Goal: Use online tool/utility: Utilize a website feature to perform a specific function

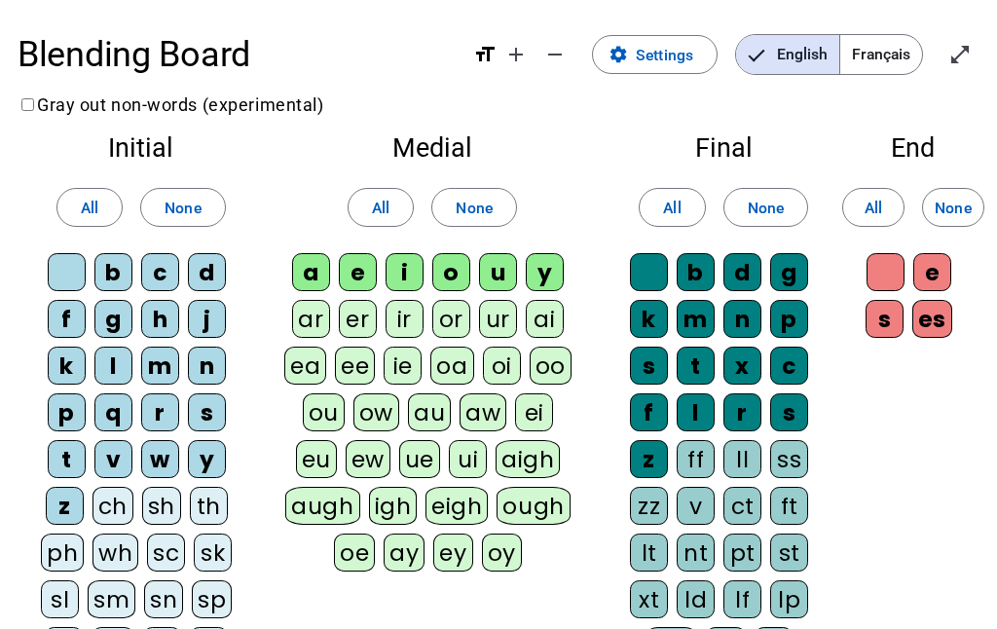
click at [485, 53] on mat-icon "format_size" at bounding box center [484, 54] width 23 height 23
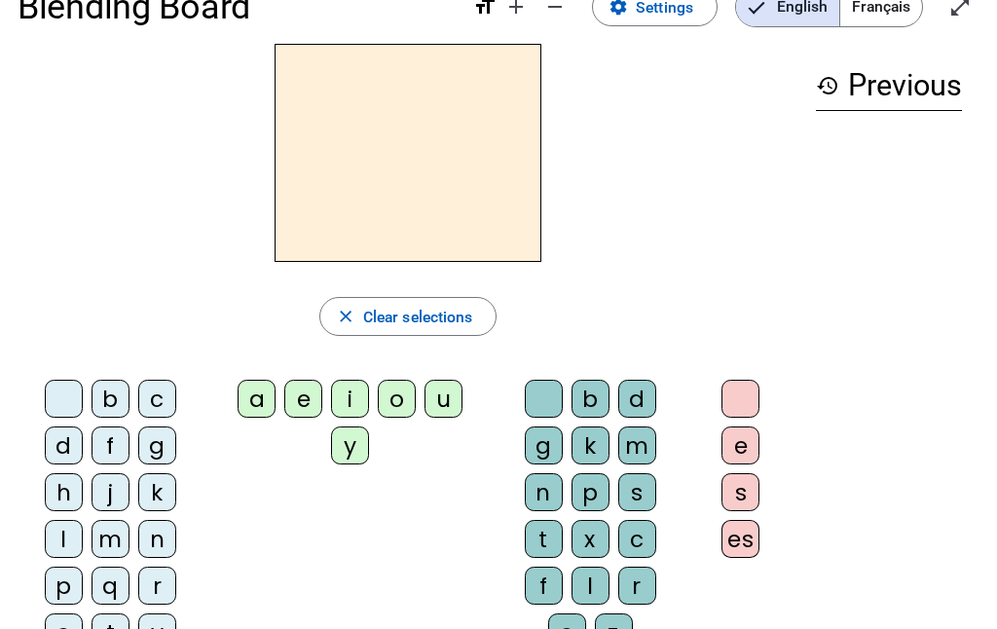
scroll to position [47, 0]
click at [388, 405] on div "o" at bounding box center [397, 400] width 38 height 38
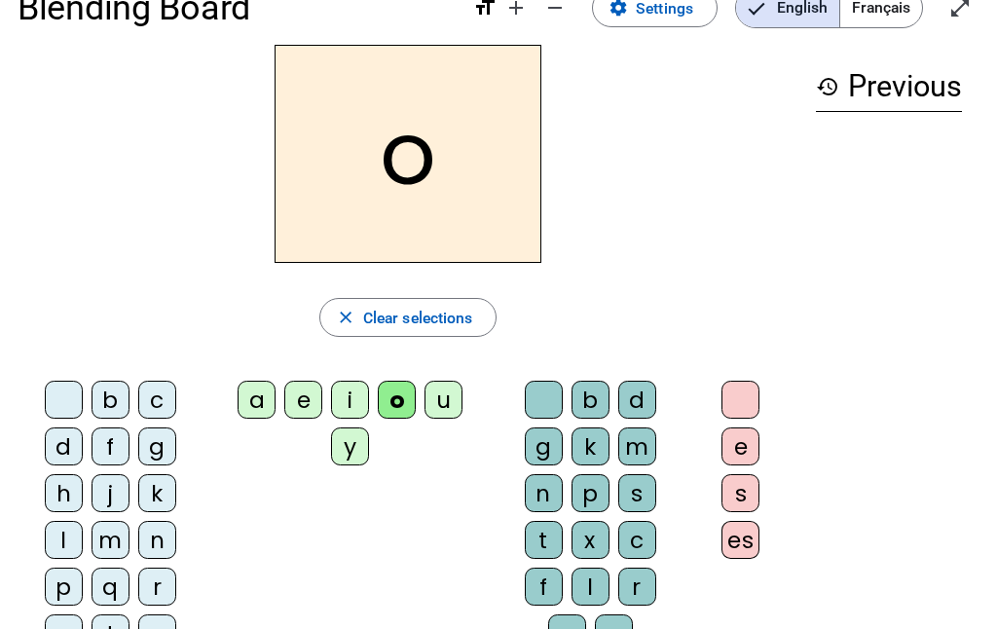
click at [118, 488] on div "j" at bounding box center [110, 493] width 38 height 38
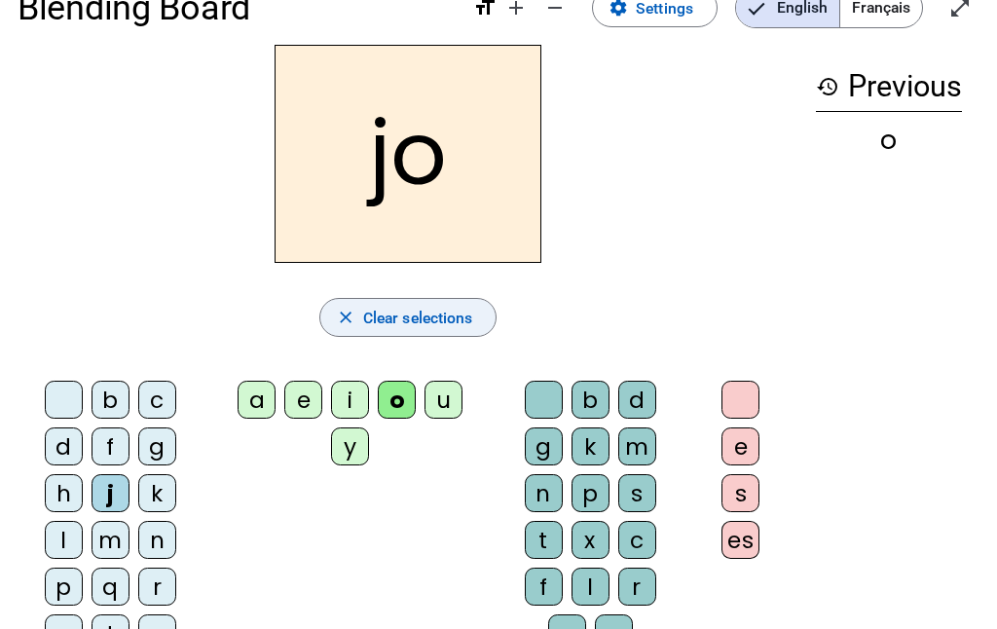
click at [396, 300] on span "button" at bounding box center [408, 317] width 176 height 47
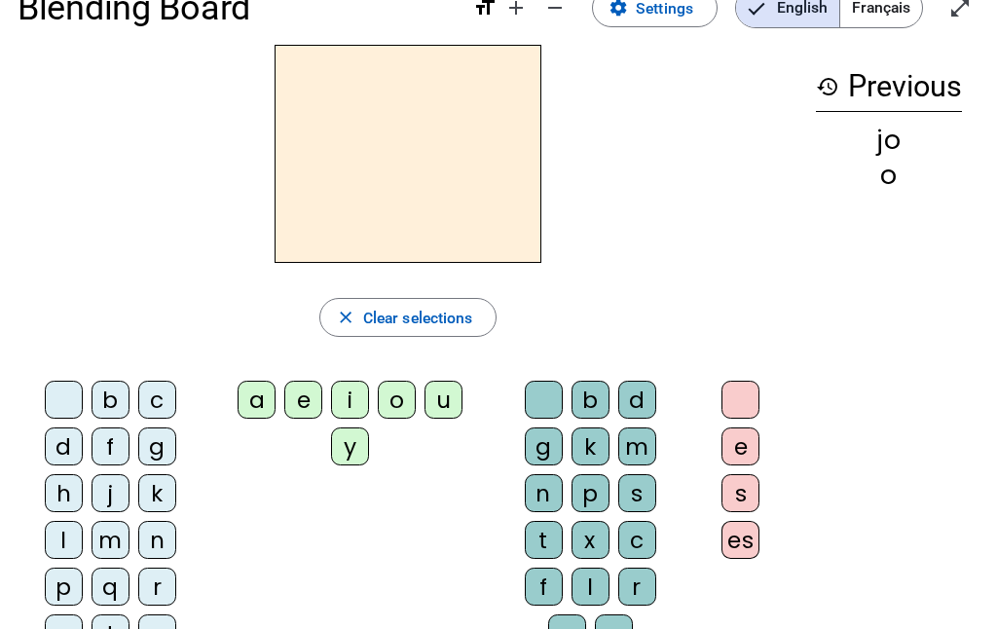
click at [110, 486] on div "j" at bounding box center [110, 493] width 38 height 38
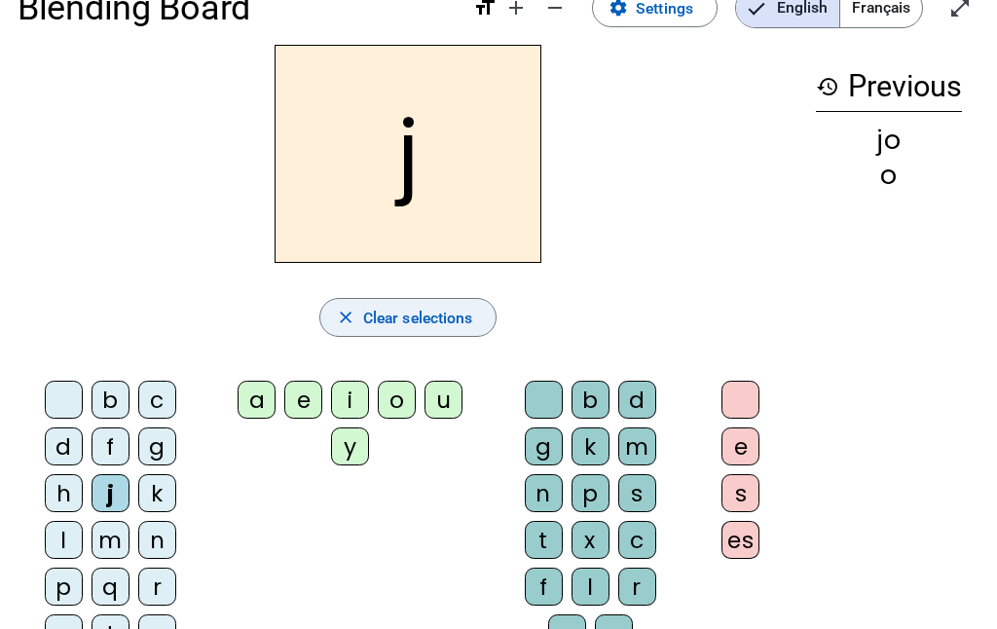
click at [389, 302] on span "button" at bounding box center [408, 317] width 176 height 47
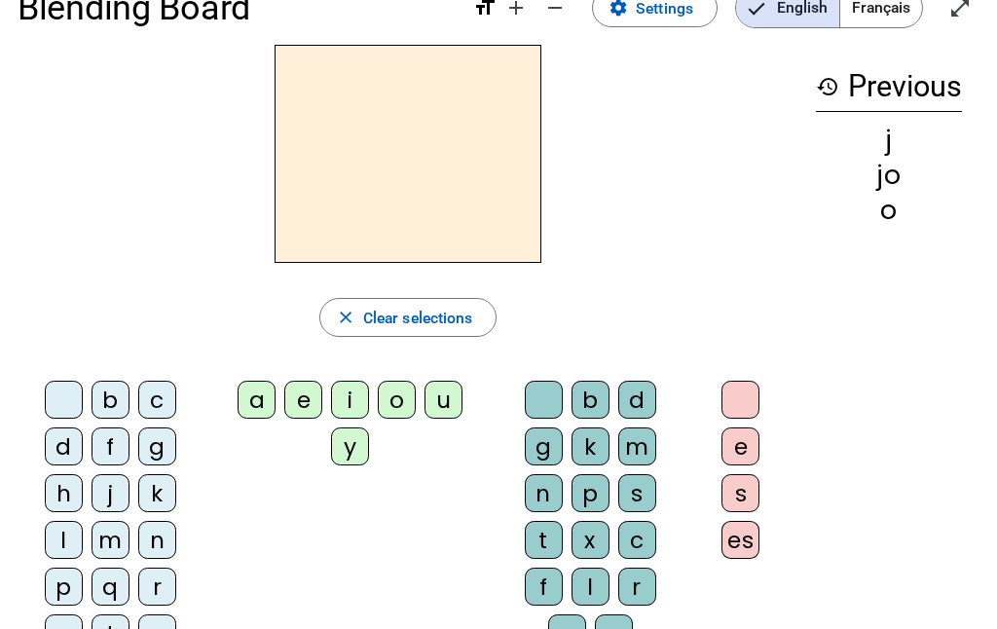
click at [347, 402] on div "i" at bounding box center [350, 400] width 38 height 38
click at [402, 291] on div "i close Clear selections b c d f g h j k l m n p q r s t v w y z a e i o u y b …" at bounding box center [408, 381] width 781 height 672
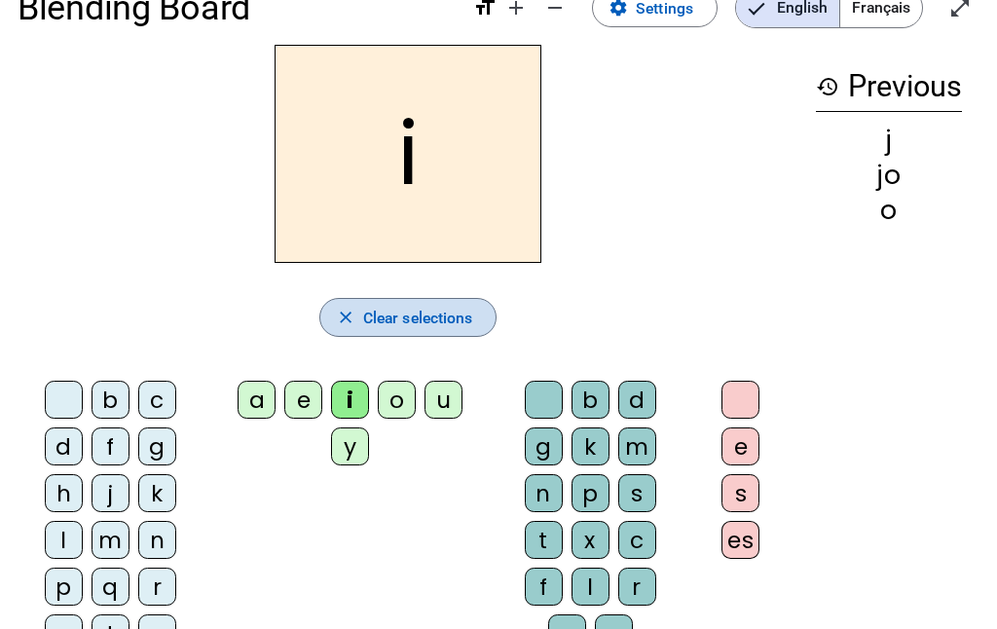
click at [398, 305] on span "Clear selections" at bounding box center [418, 318] width 110 height 26
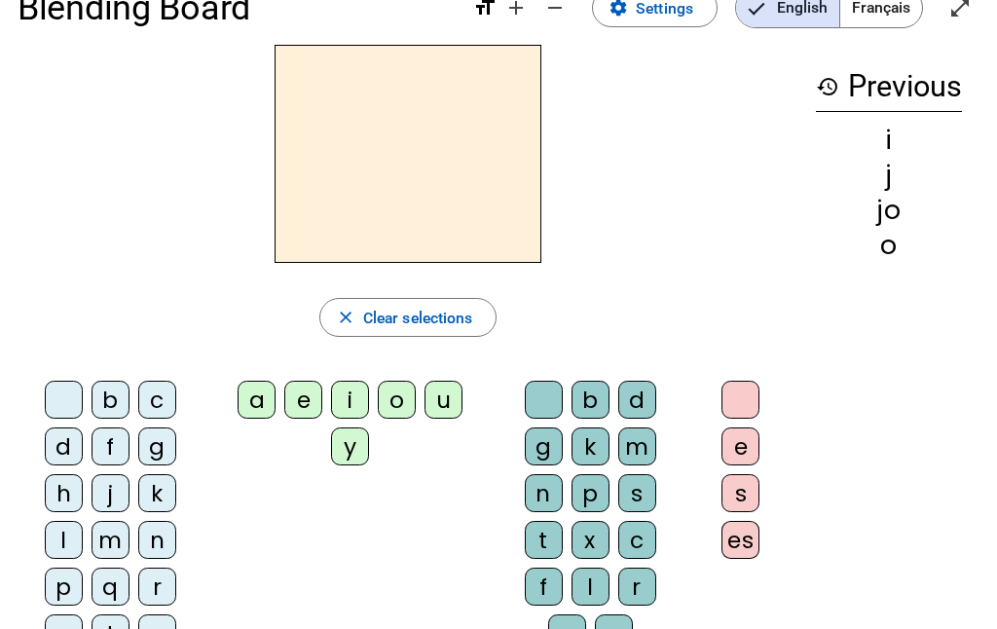
click at [109, 546] on div "m" at bounding box center [110, 540] width 38 height 38
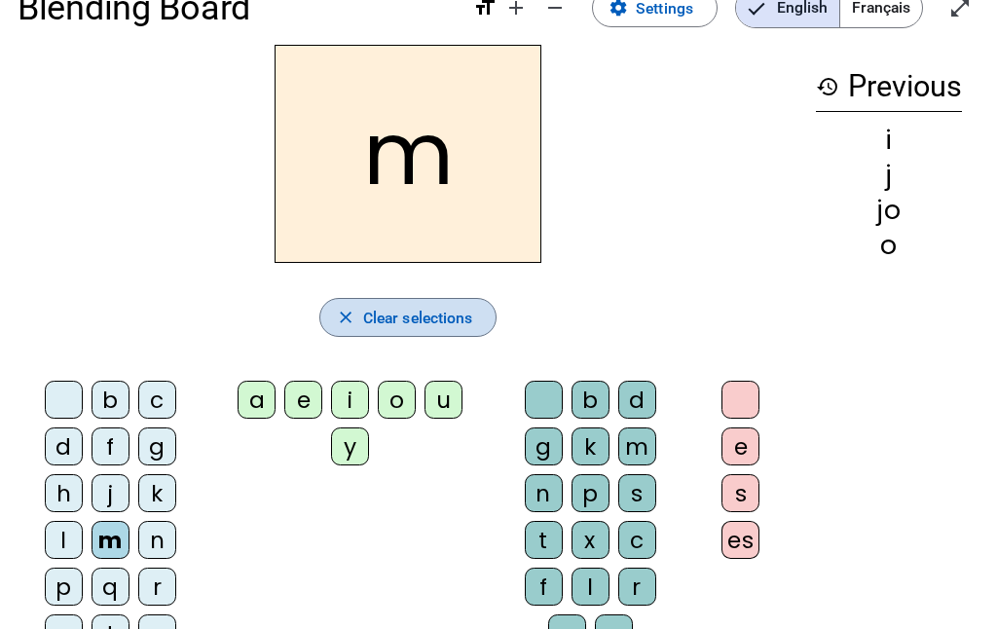
click at [350, 322] on mat-icon "close" at bounding box center [345, 317] width 19 height 19
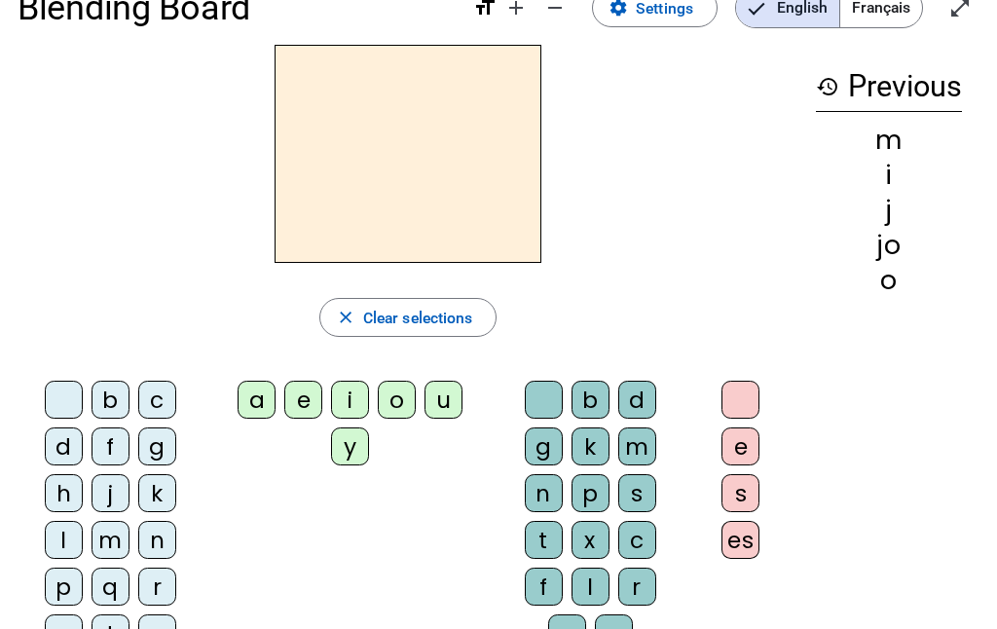
click at [55, 452] on div "d" at bounding box center [64, 446] width 38 height 38
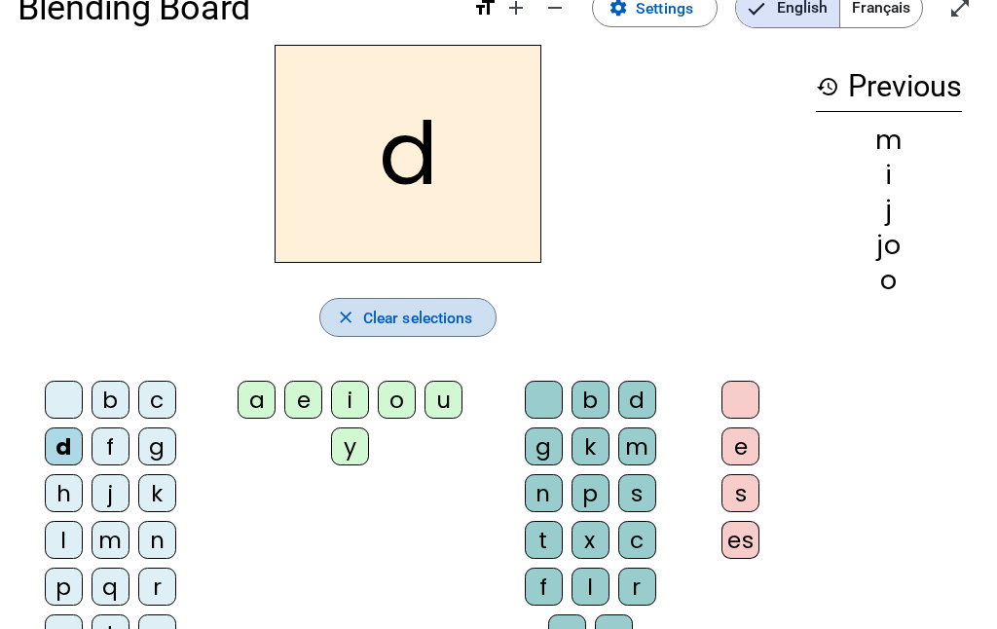
click at [375, 319] on span "Clear selections" at bounding box center [418, 318] width 110 height 26
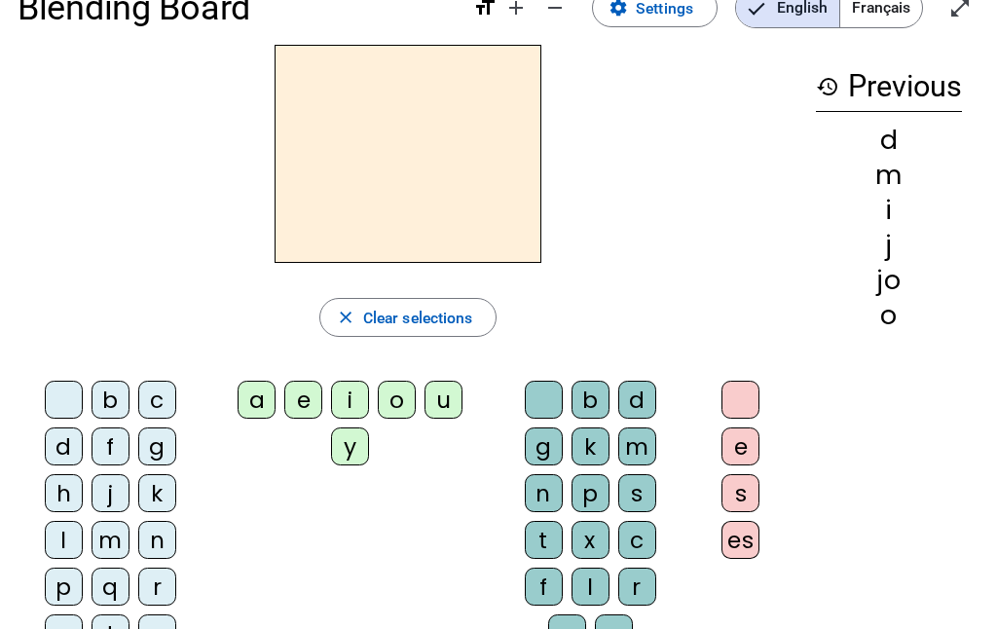
click at [450, 398] on div "u" at bounding box center [443, 400] width 38 height 38
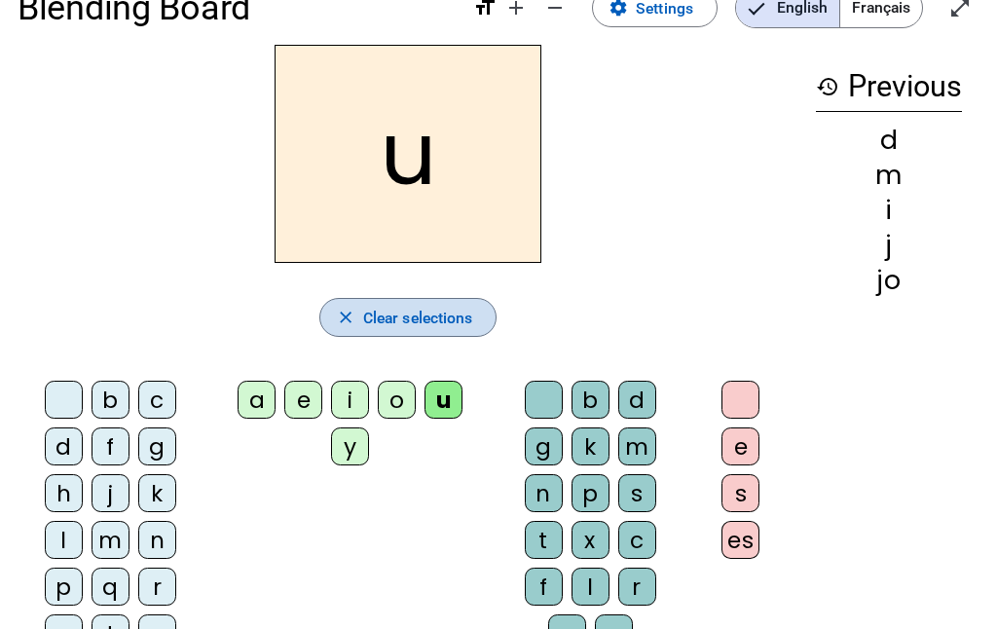
click at [385, 319] on span "Clear selections" at bounding box center [418, 318] width 110 height 26
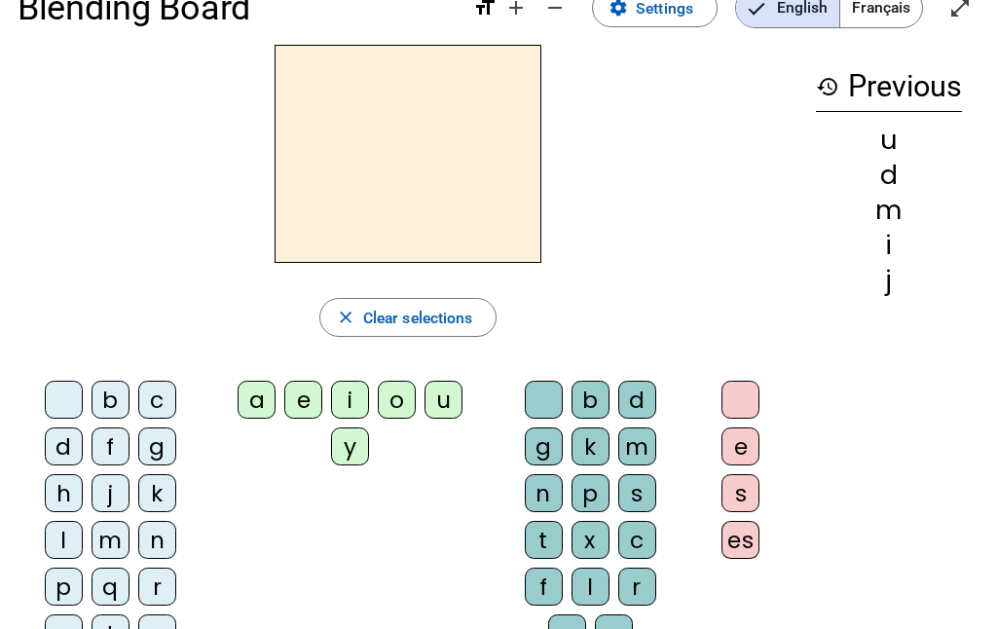
click at [301, 417] on div "e" at bounding box center [303, 400] width 38 height 38
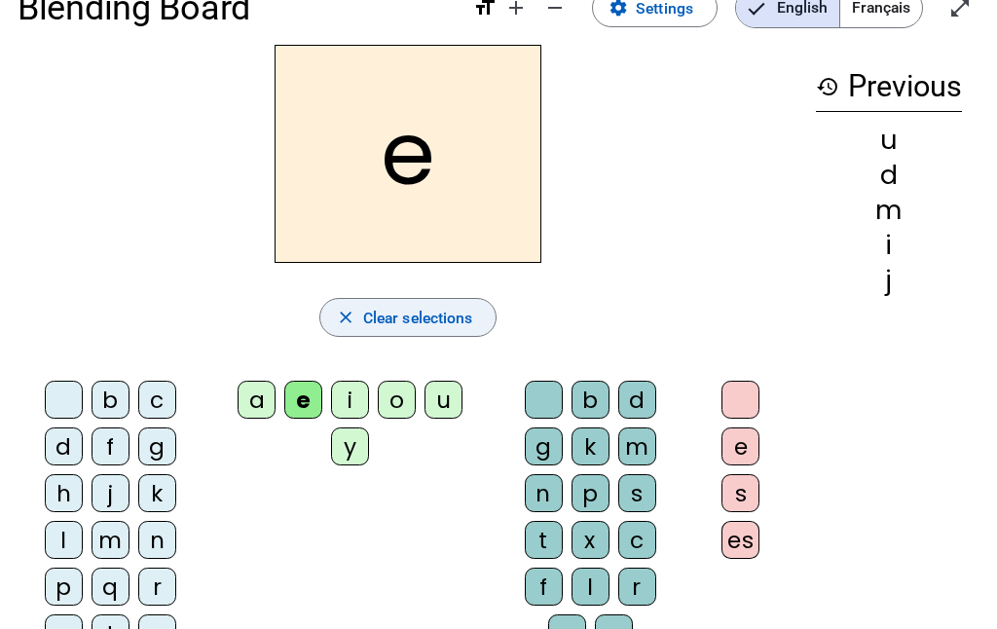
click at [353, 322] on span "button" at bounding box center [408, 317] width 176 height 47
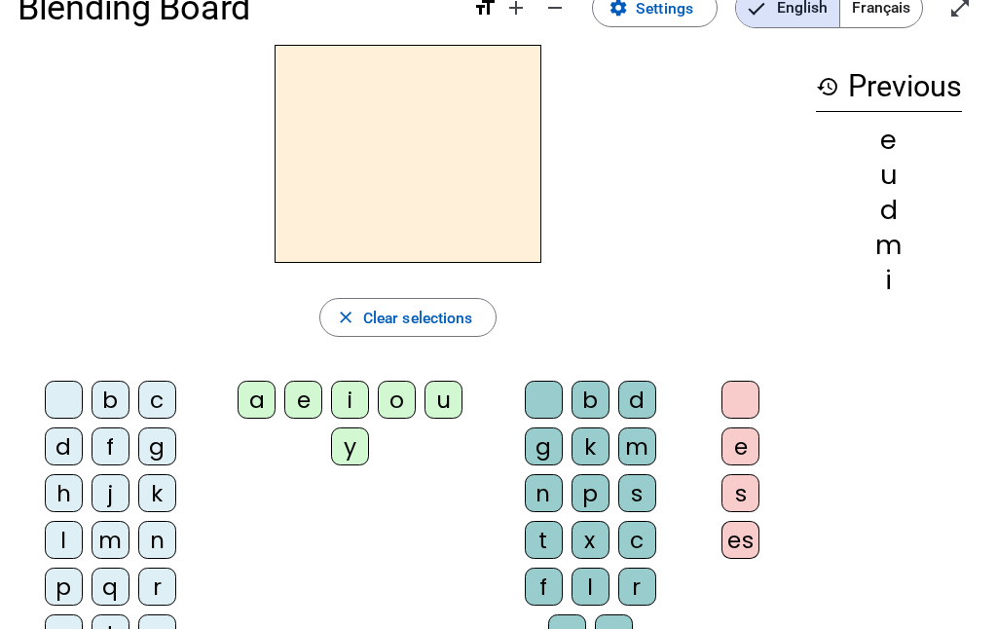
click at [65, 532] on div "l" at bounding box center [64, 540] width 38 height 38
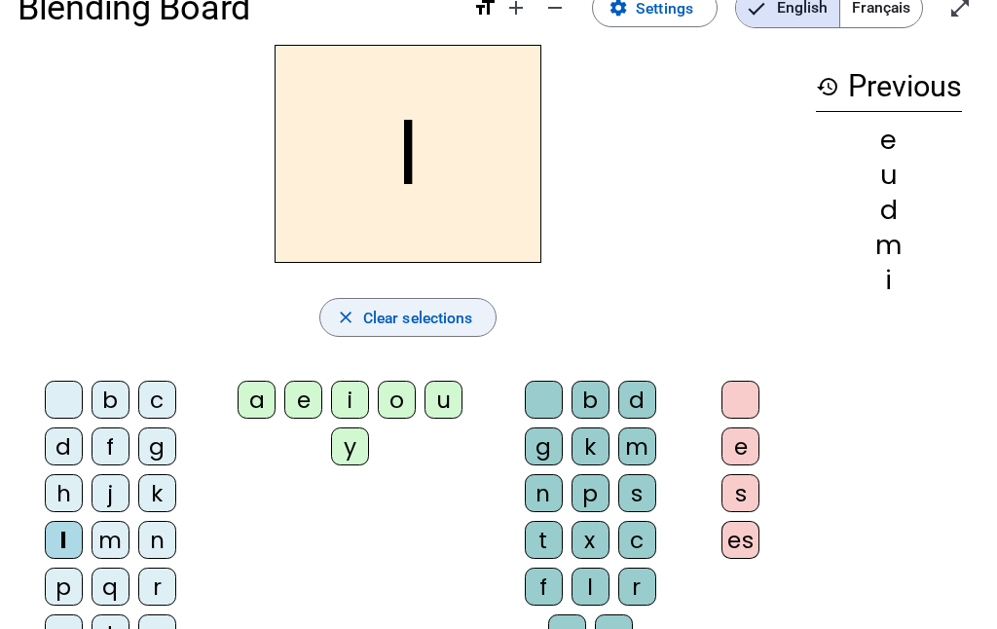
click at [352, 321] on mat-icon "close" at bounding box center [345, 317] width 19 height 19
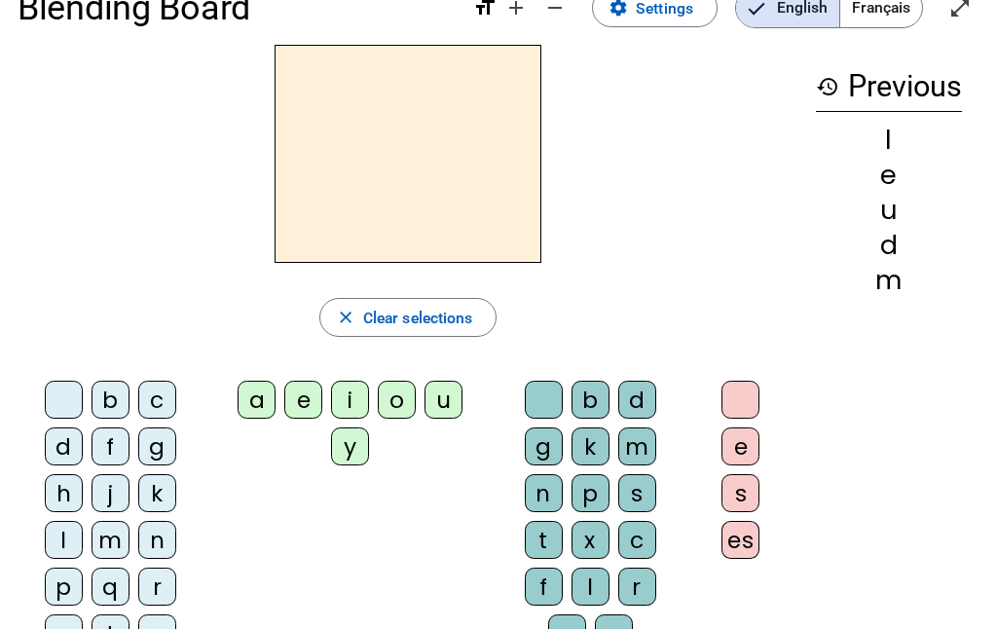
click at [73, 397] on div at bounding box center [64, 400] width 38 height 38
click at [248, 403] on div "a" at bounding box center [256, 400] width 38 height 38
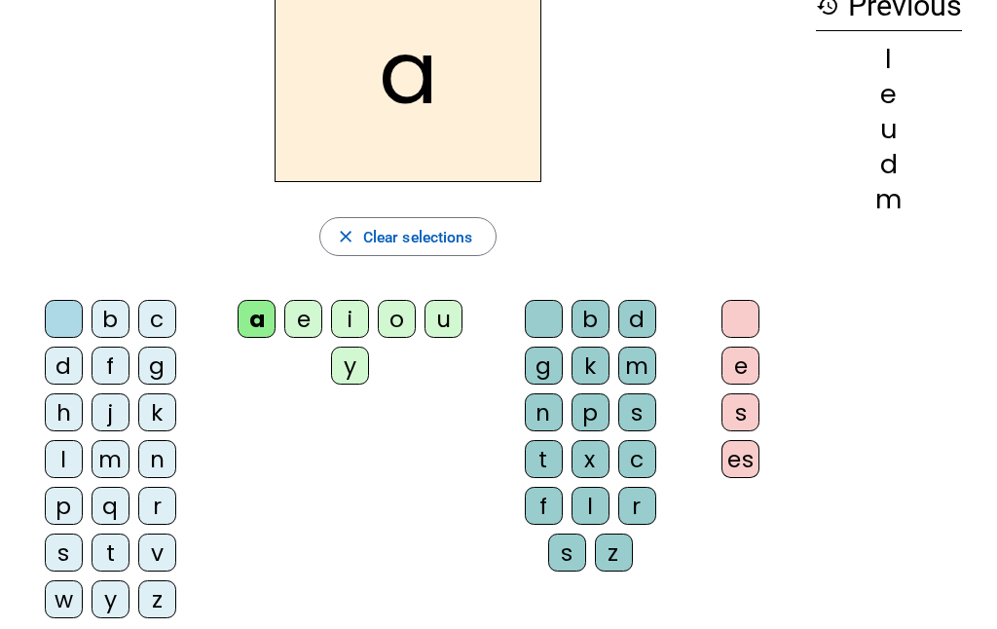
scroll to position [130, 0]
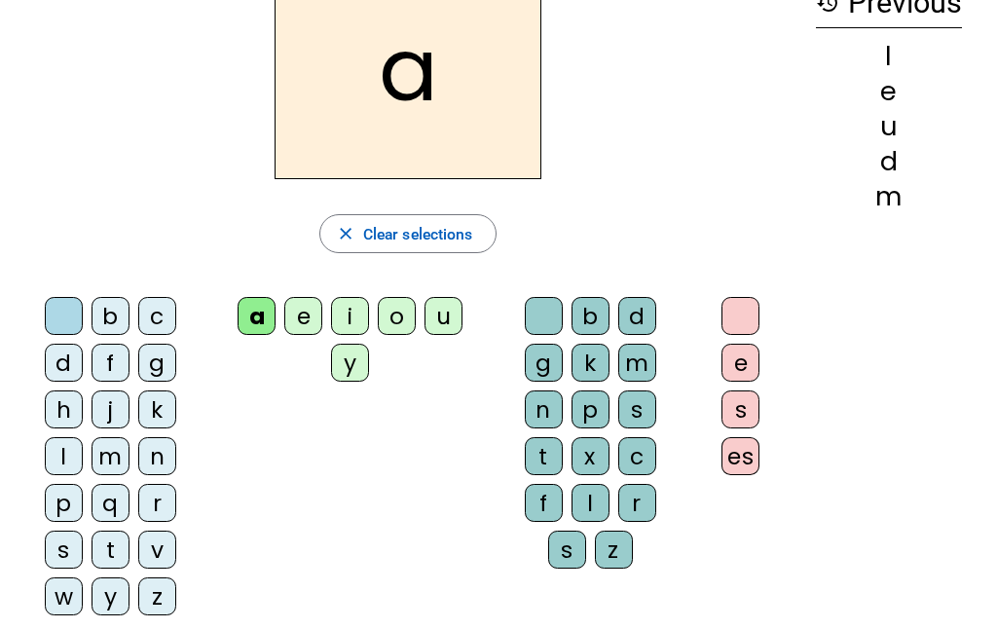
click at [116, 501] on div "q" at bounding box center [110, 503] width 38 height 38
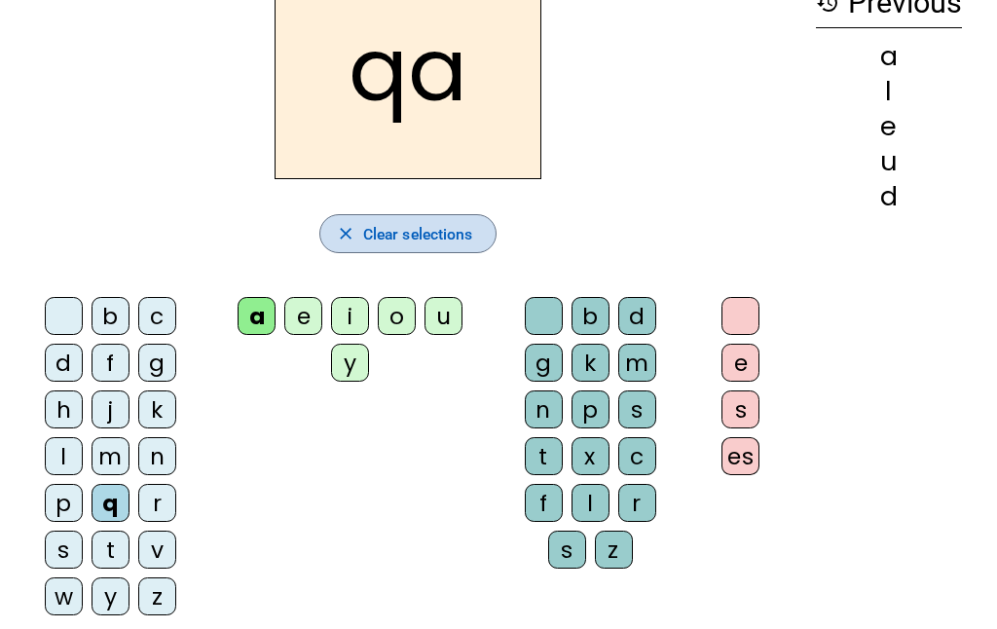
click at [359, 236] on span "button" at bounding box center [408, 233] width 176 height 47
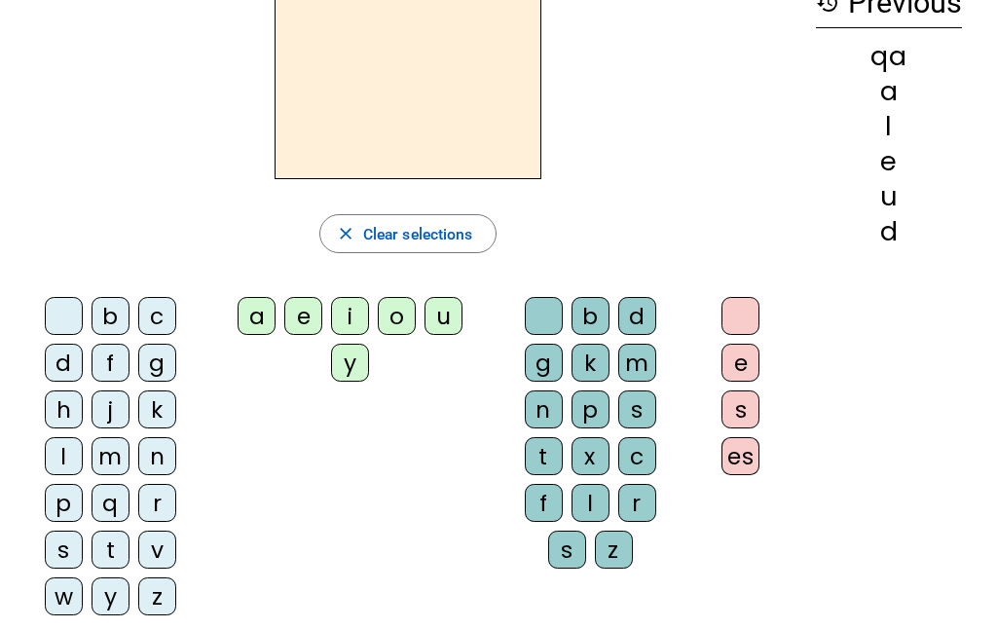
click at [357, 313] on div "i" at bounding box center [350, 316] width 38 height 38
click at [593, 496] on div "l" at bounding box center [590, 503] width 38 height 38
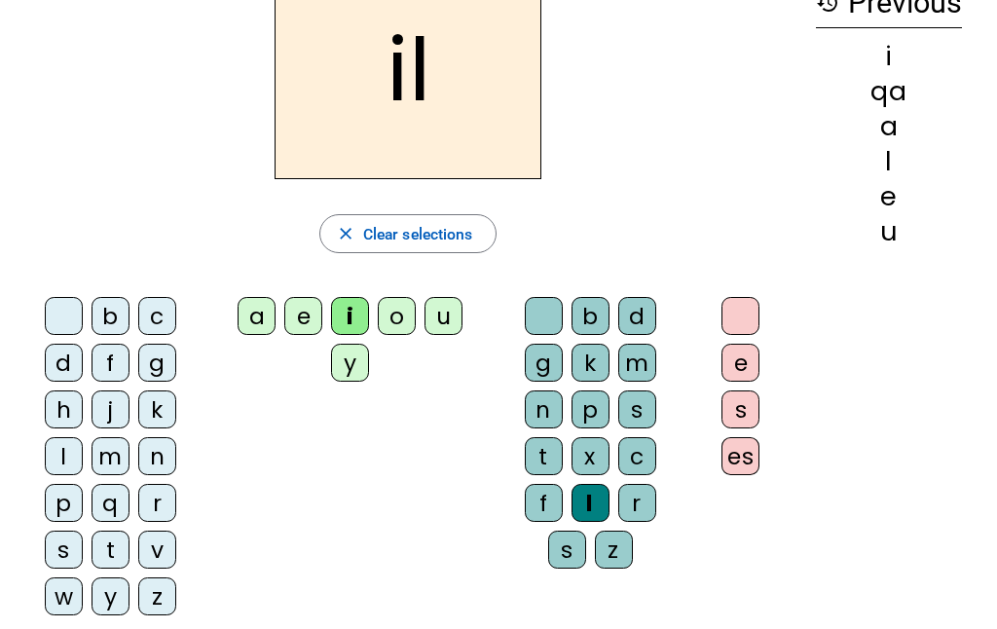
click at [110, 450] on div "m" at bounding box center [110, 456] width 38 height 38
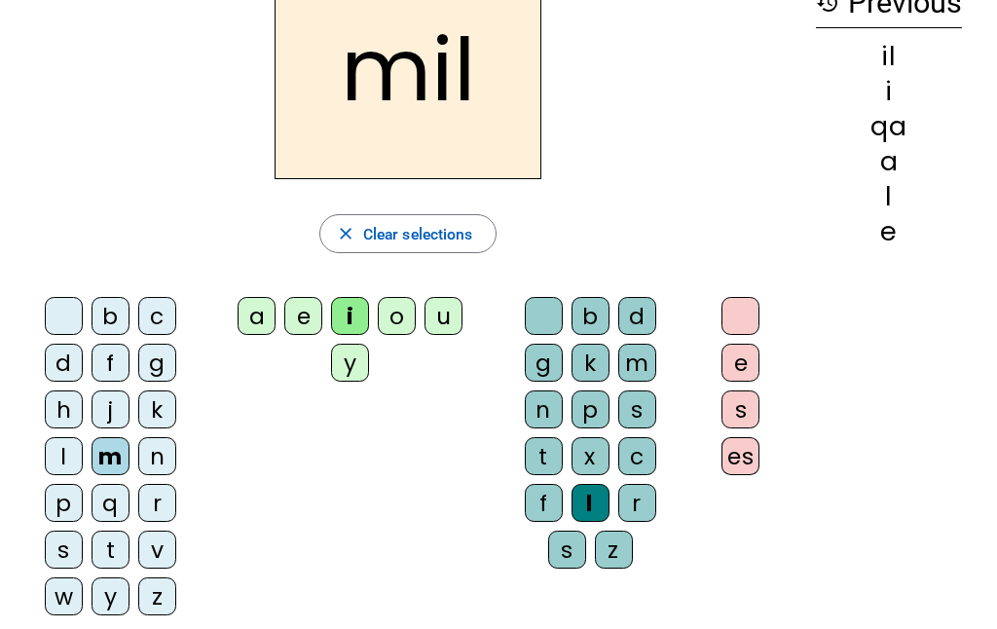
click at [252, 324] on div "a" at bounding box center [256, 316] width 38 height 38
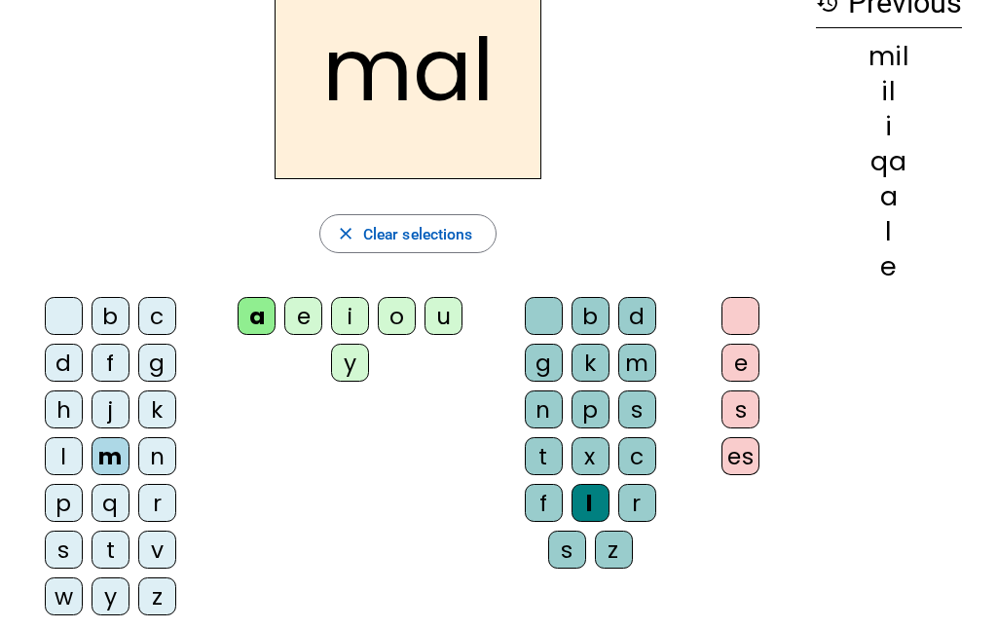
click at [548, 306] on div at bounding box center [544, 316] width 38 height 38
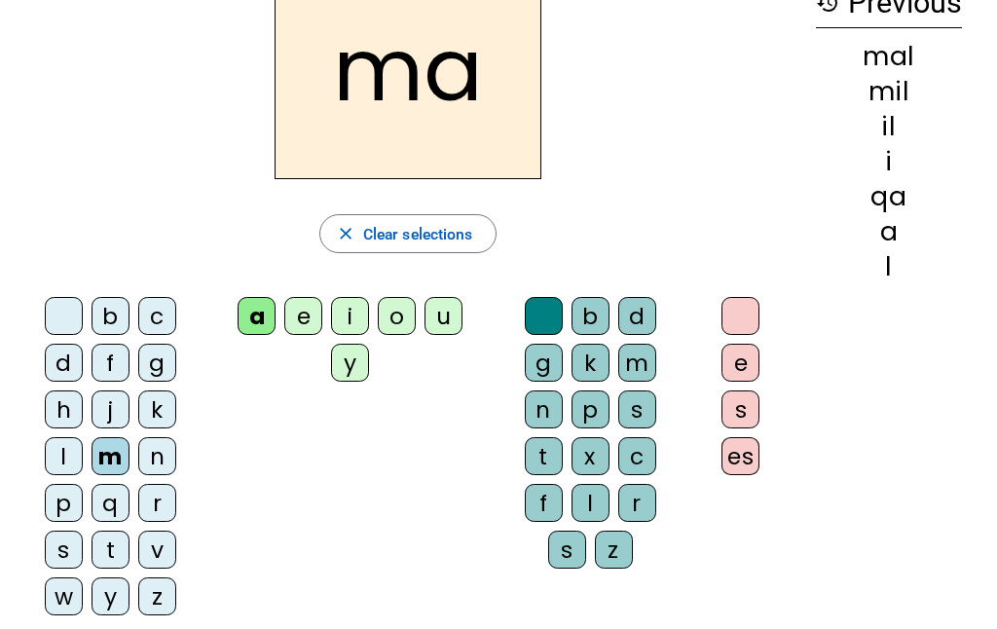
click at [63, 437] on div "l" at bounding box center [64, 456] width 38 height 38
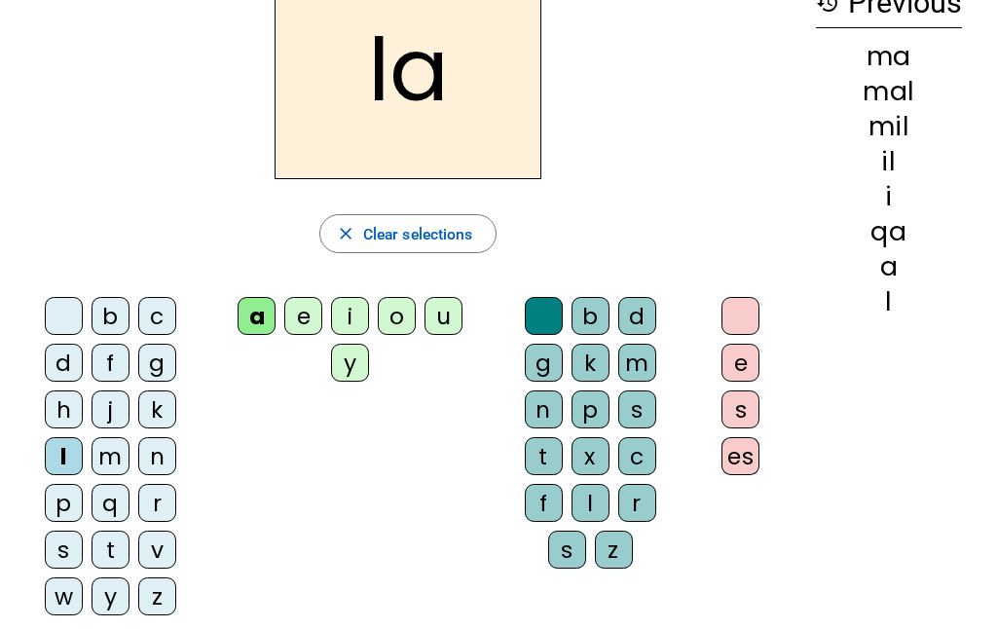
click at [453, 313] on div "u" at bounding box center [443, 316] width 38 height 38
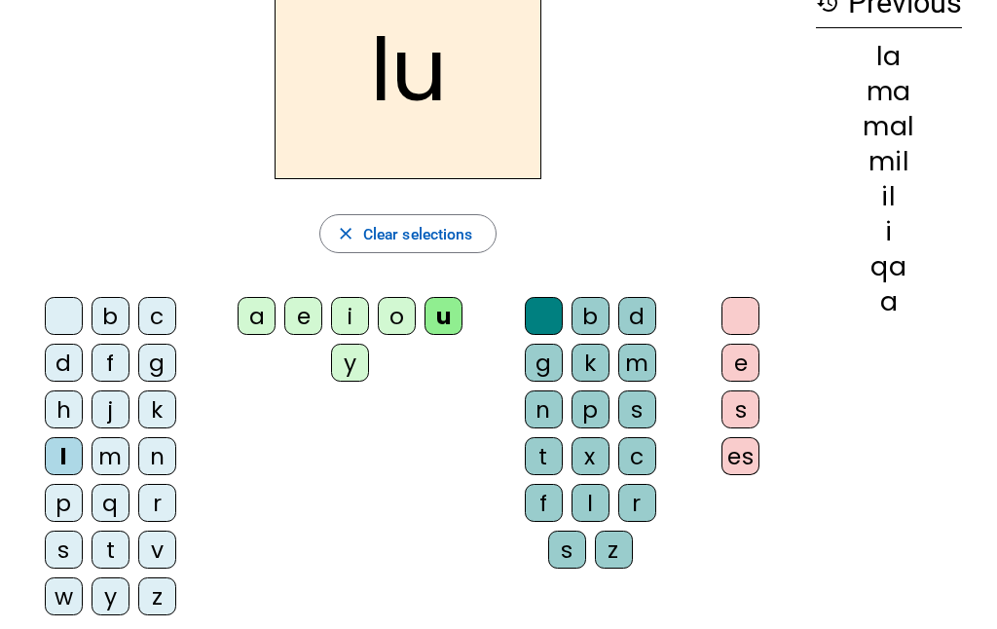
click at [51, 308] on div at bounding box center [64, 316] width 38 height 38
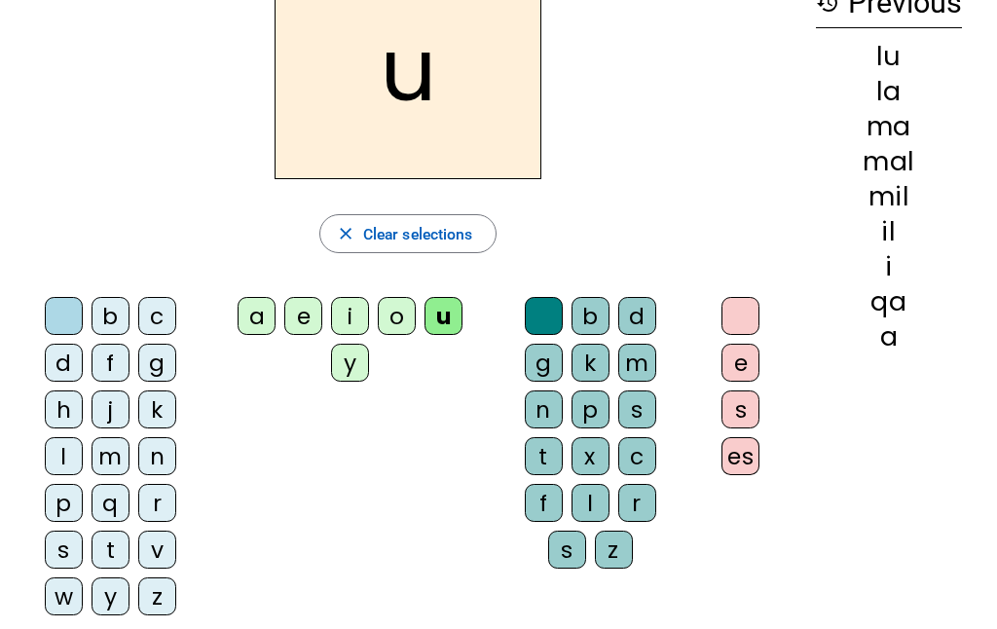
click at [63, 364] on div "d" at bounding box center [64, 363] width 38 height 38
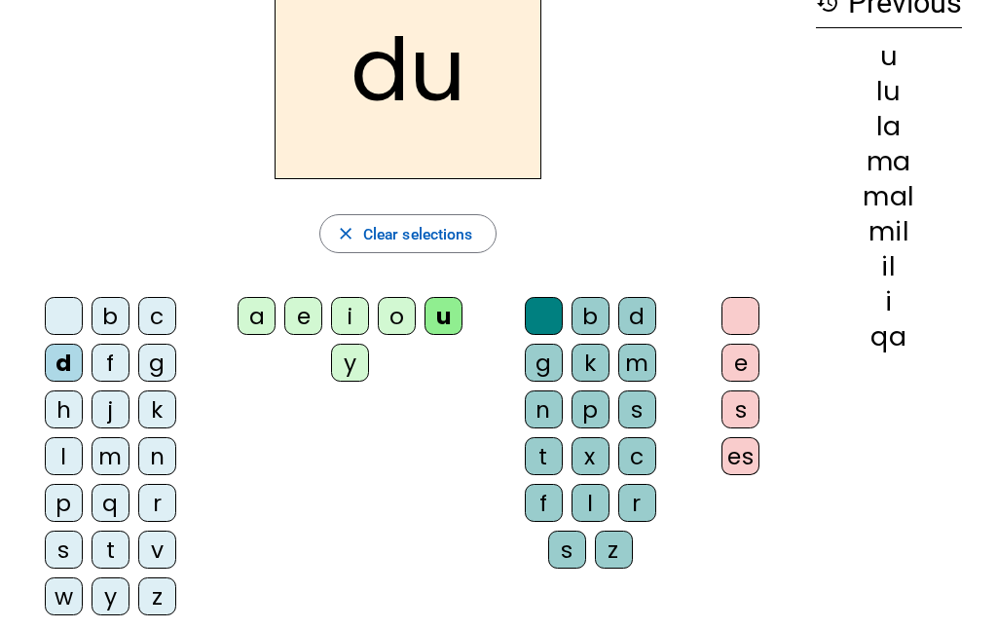
click at [66, 306] on div at bounding box center [64, 316] width 38 height 38
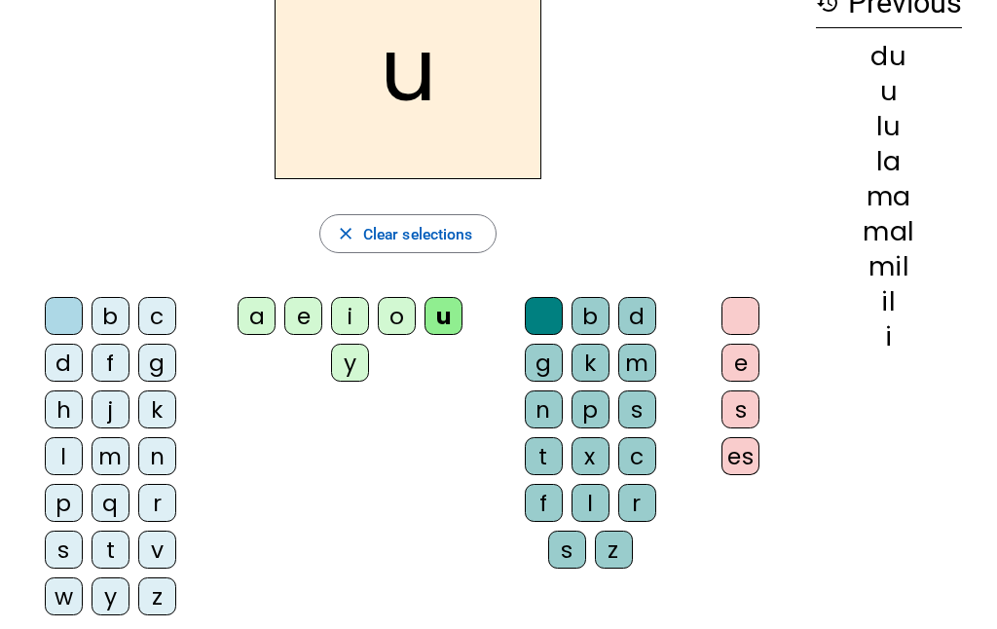
click at [121, 554] on div "t" at bounding box center [110, 549] width 38 height 38
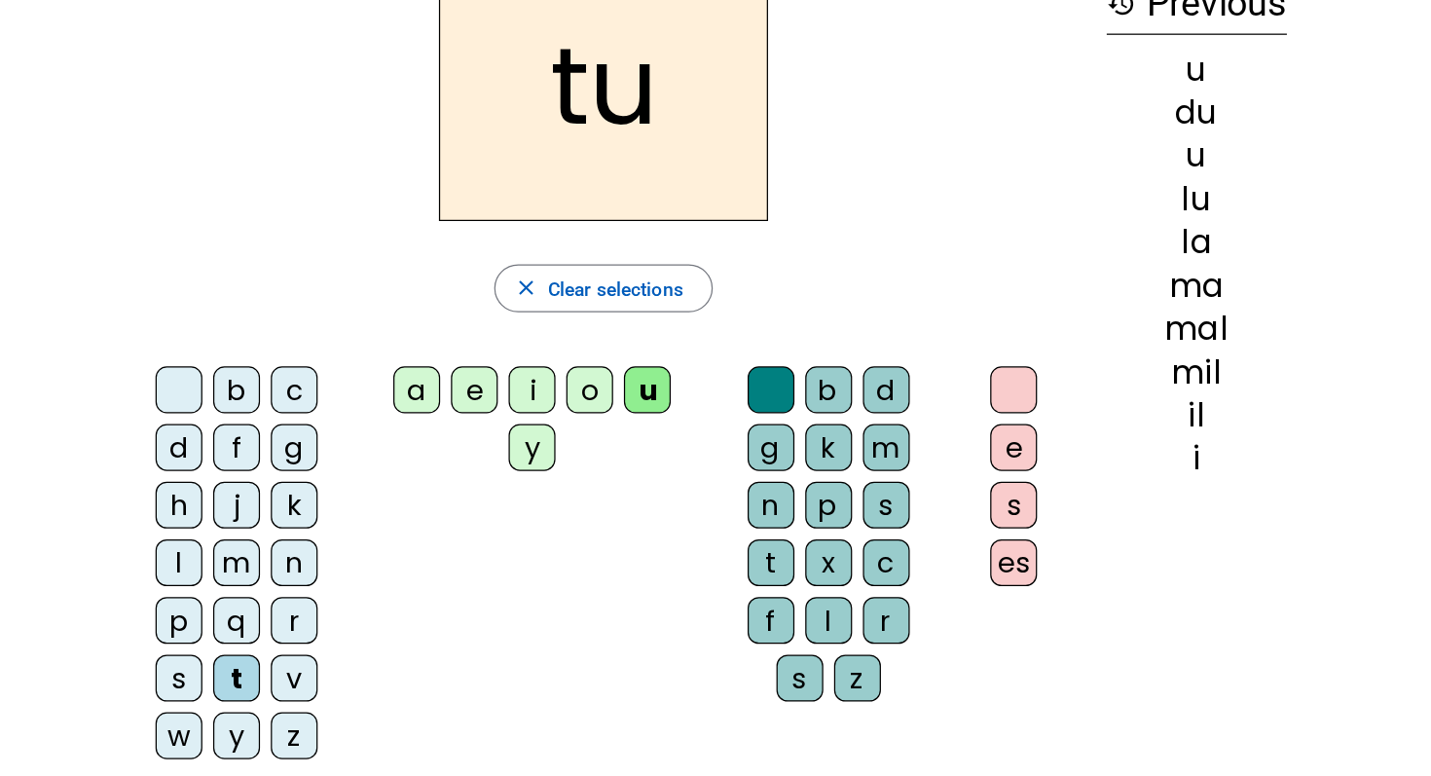
scroll to position [0, 0]
